Goal: Information Seeking & Learning: Learn about a topic

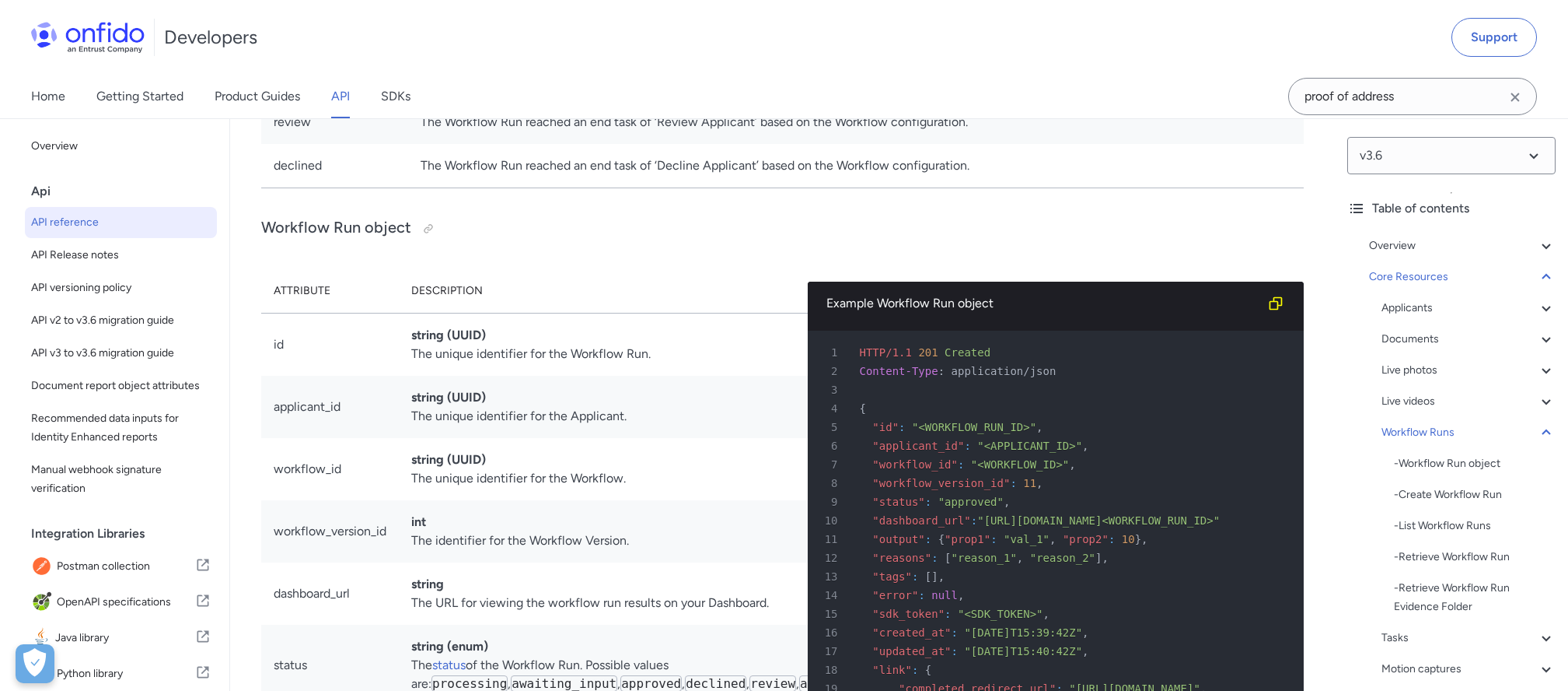
click at [966, 94] on div "Home Getting Started Product Guides API SDKs proof of address" at bounding box center [784, 96] width 1568 height 44
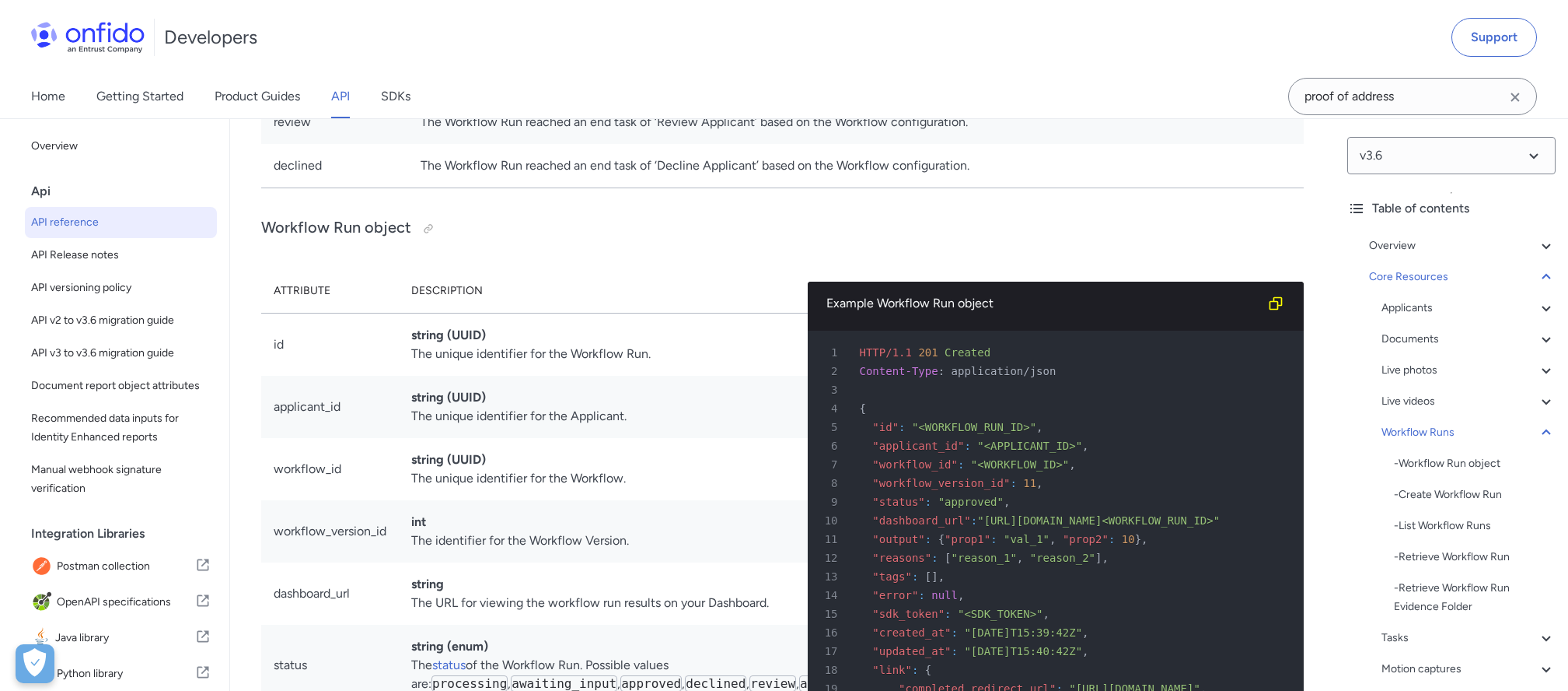
click at [700, 57] on td "The Workflow ended due to a technical issue during run time." at bounding box center [856, 35] width 896 height 44
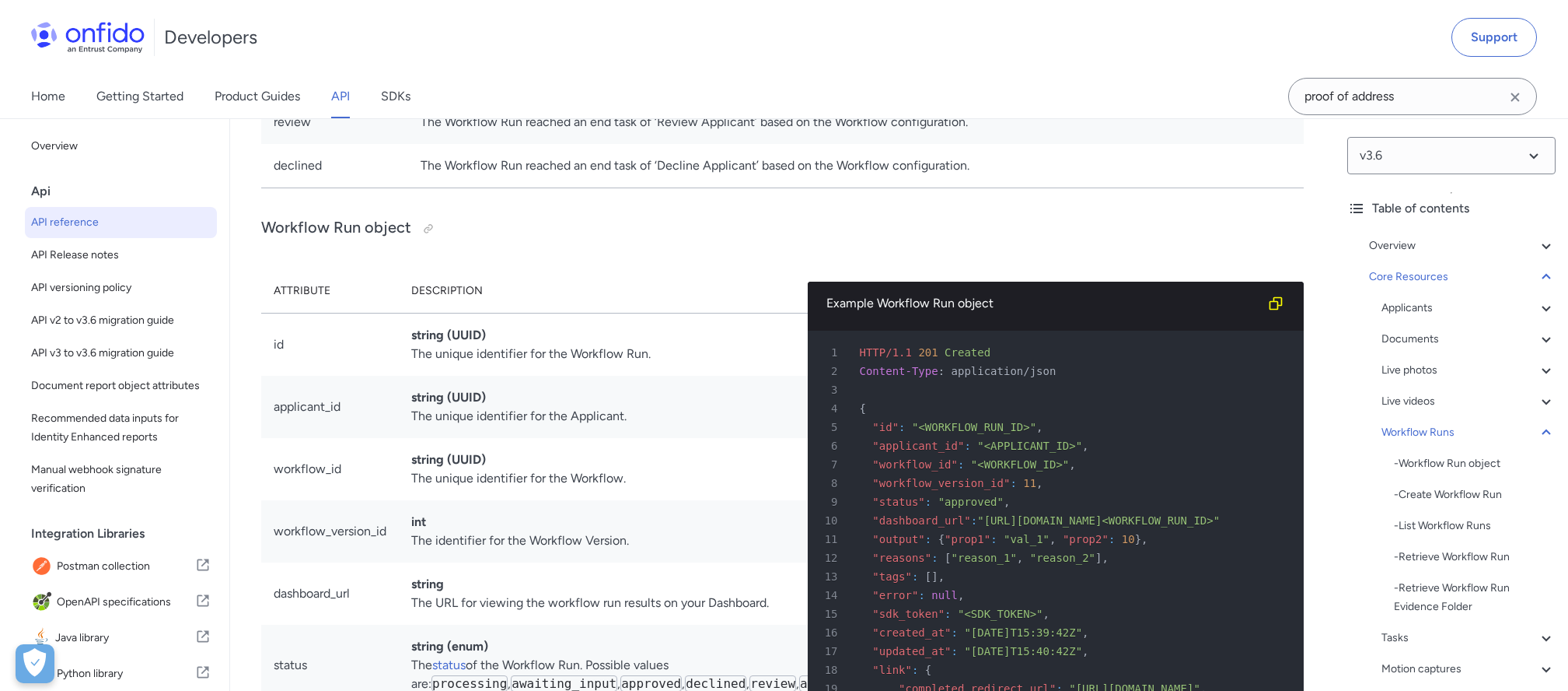
click at [501, 100] on td "The Workflow Run reached an end task of ‘Approve Applicant’ based on the Workfl…" at bounding box center [856, 78] width 896 height 44
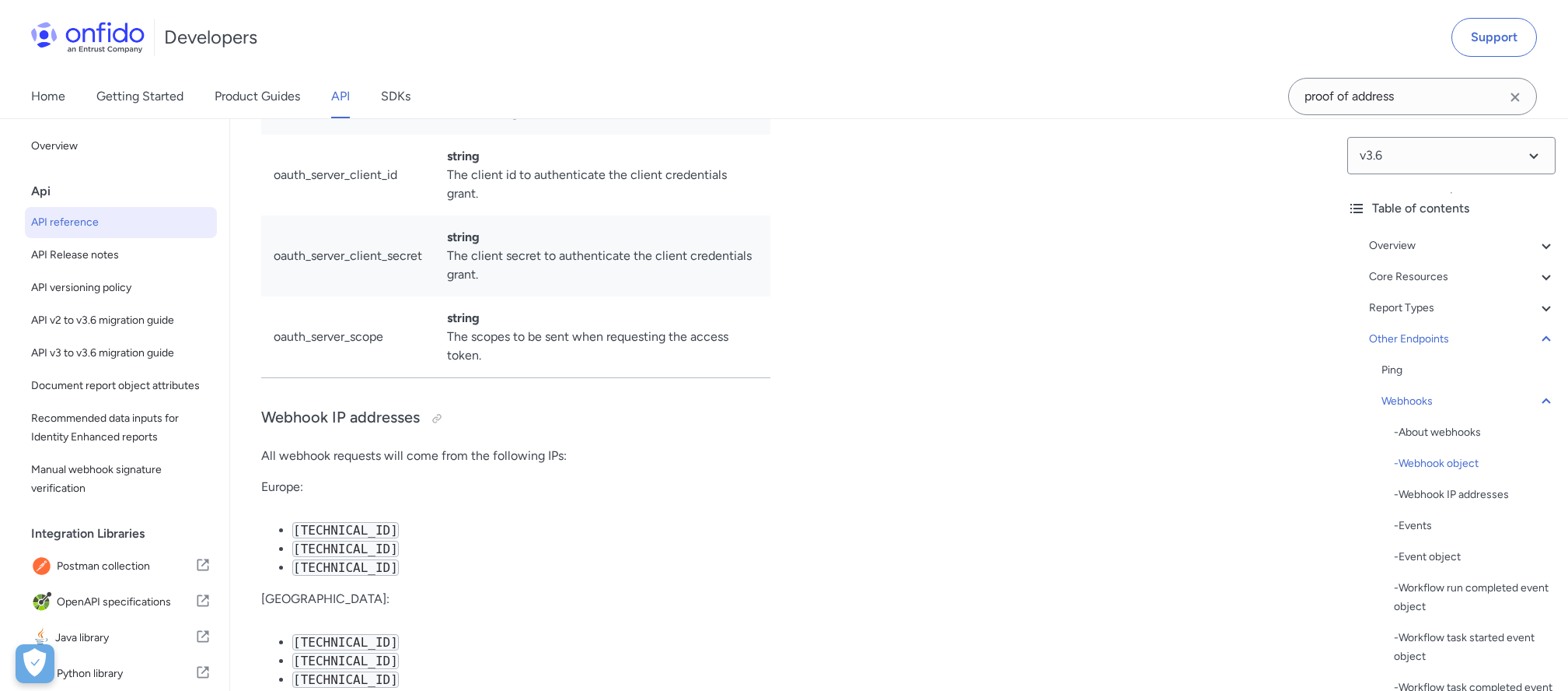
scroll to position [114343, 0]
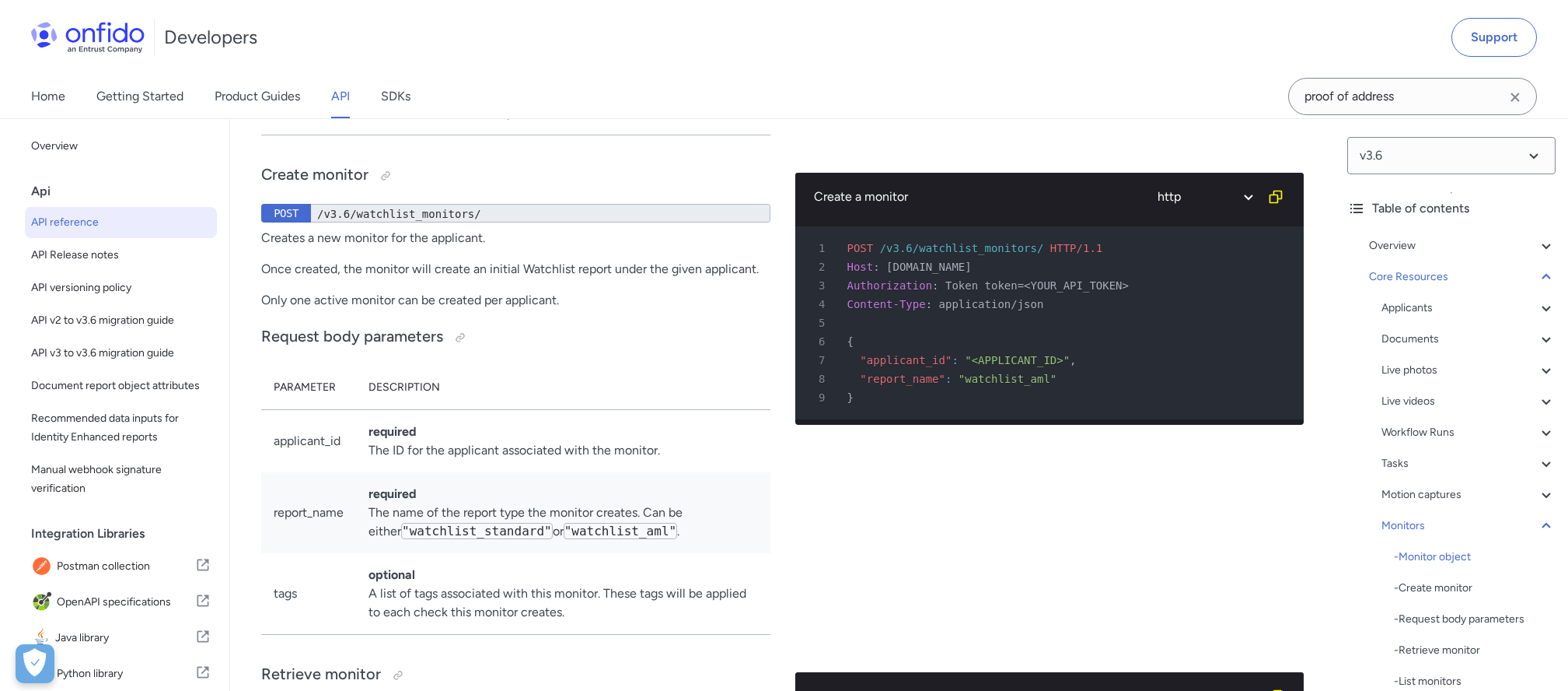
scroll to position [44444, 0]
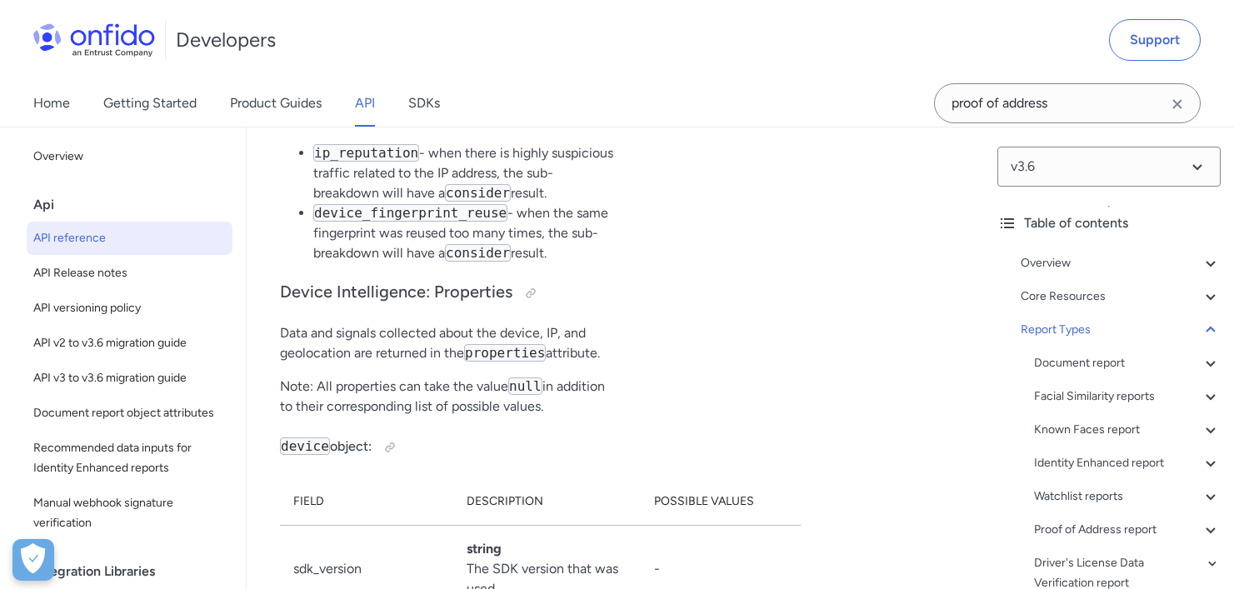
scroll to position [2, 0]
